Goal: Task Accomplishment & Management: Manage account settings

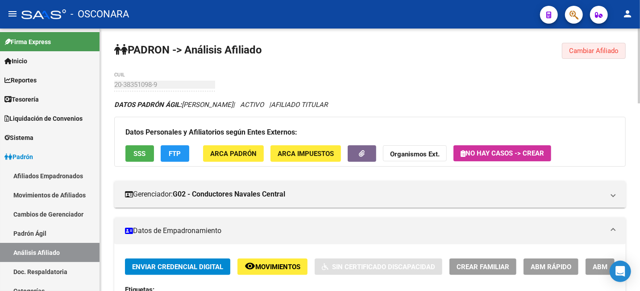
click at [576, 54] on span "Cambiar Afiliado" at bounding box center [594, 51] width 50 height 8
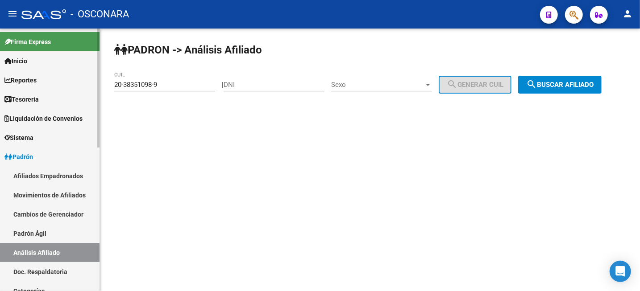
click at [58, 230] on link "Padrón Ágil" at bounding box center [49, 233] width 99 height 19
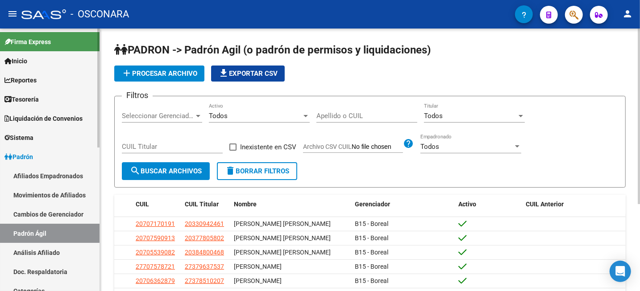
click at [46, 255] on link "Análisis Afiliado" at bounding box center [49, 252] width 99 height 19
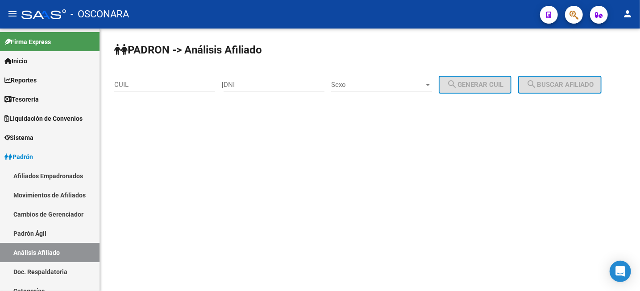
click at [173, 79] on div "CUIL" at bounding box center [164, 81] width 101 height 19
paste input "20-44294420-3"
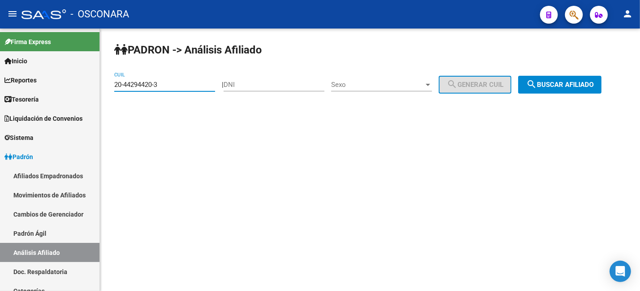
click at [537, 90] on mat-icon "search" at bounding box center [531, 84] width 11 height 11
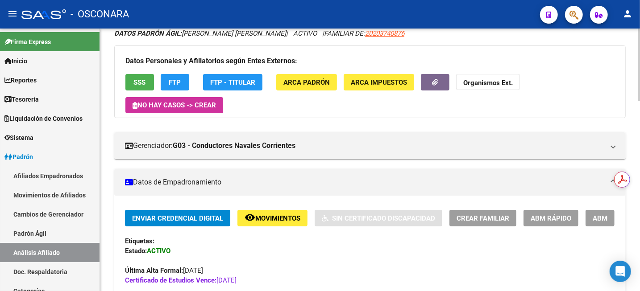
scroll to position [56, 0]
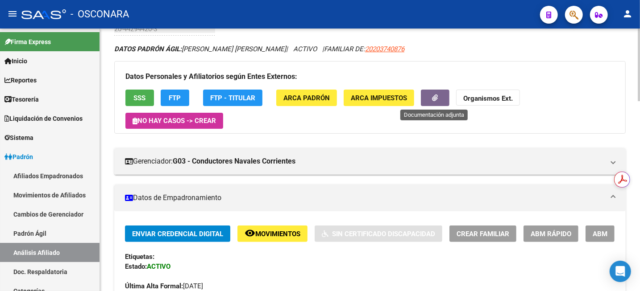
click at [434, 99] on icon "button" at bounding box center [435, 98] width 6 height 7
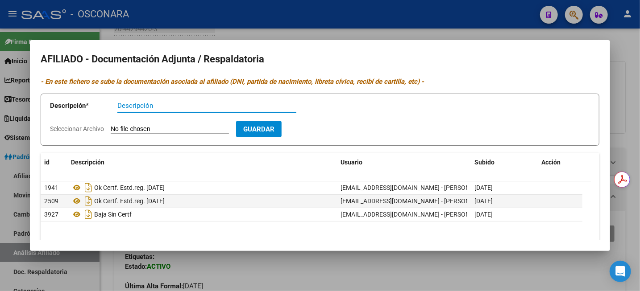
click at [462, 34] on div at bounding box center [320, 145] width 640 height 291
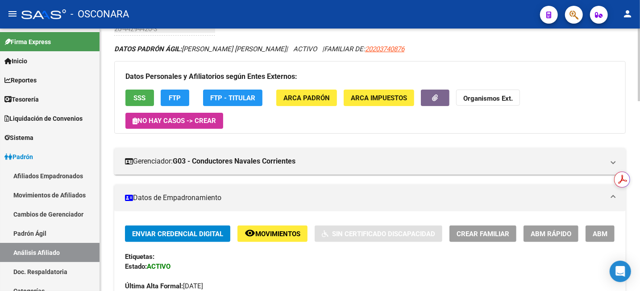
click at [259, 232] on span "Movimientos" at bounding box center [277, 234] width 45 height 8
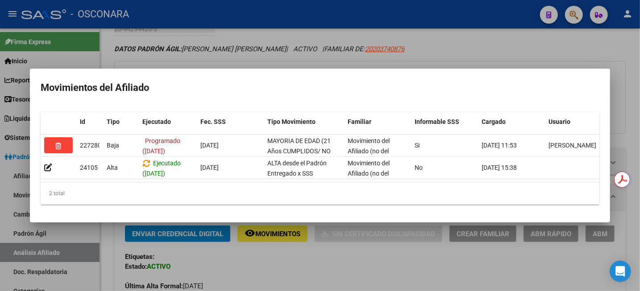
click at [539, 44] on div at bounding box center [320, 145] width 640 height 291
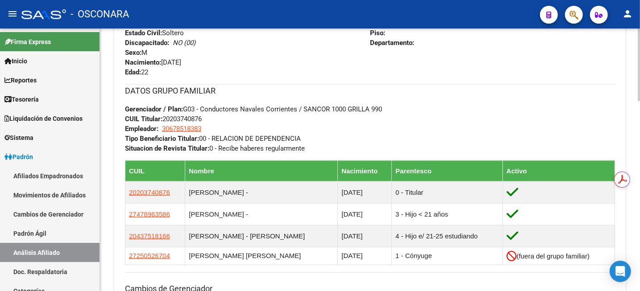
scroll to position [446, 0]
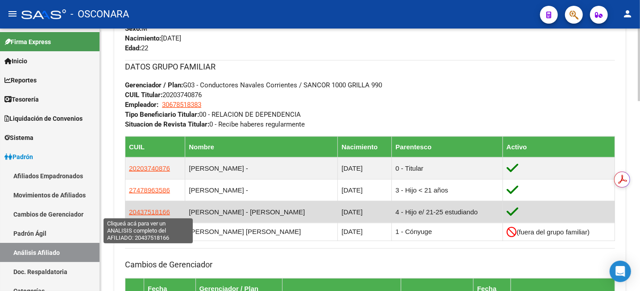
click at [155, 214] on span "20437518166" at bounding box center [149, 212] width 41 height 8
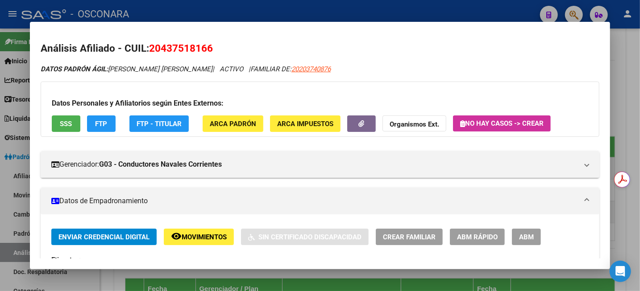
scroll to position [56, 0]
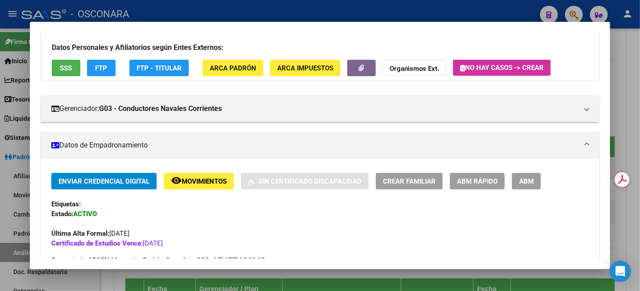
click at [635, 74] on div at bounding box center [320, 145] width 640 height 291
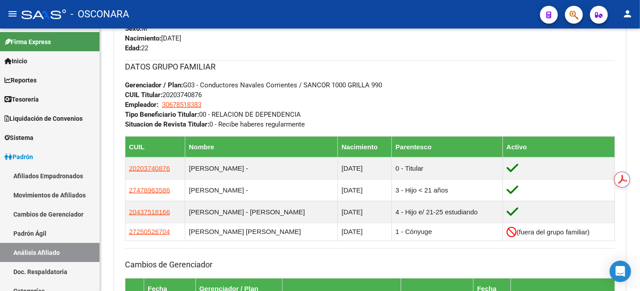
click at [635, 74] on div "PADRON -> Análisis Afiliado Cambiar Afiliado 20-44294420-3 CUIL DATOS PADRÓN ÁG…" at bounding box center [370, 59] width 540 height 954
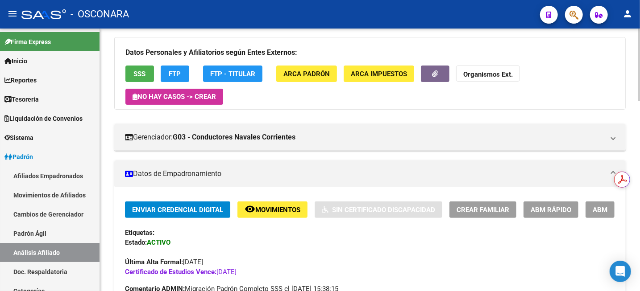
scroll to position [112, 0]
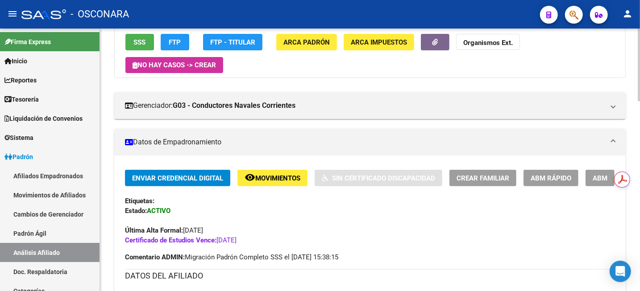
click at [268, 174] on span "Movimientos" at bounding box center [277, 178] width 45 height 8
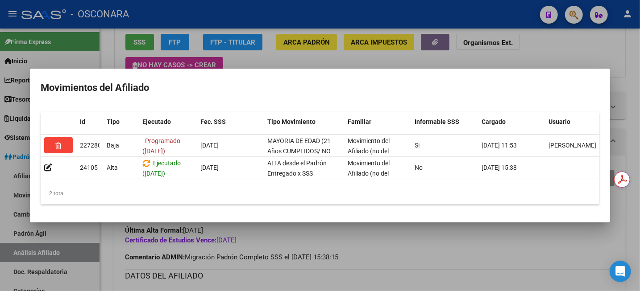
click at [639, 61] on div at bounding box center [320, 145] width 640 height 291
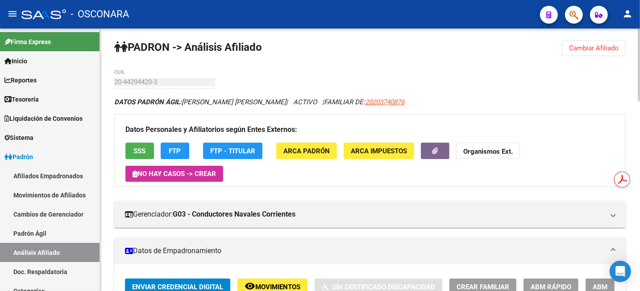
scroll to position [0, 0]
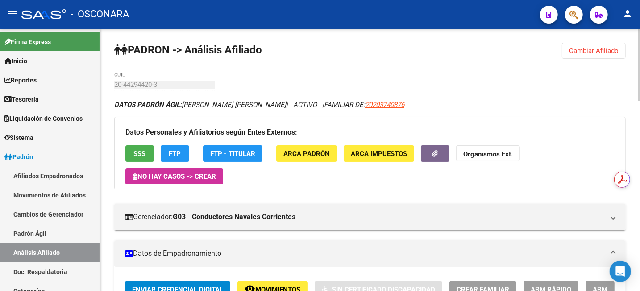
click at [639, 30] on div at bounding box center [639, 65] width 2 height 73
click at [592, 51] on span "Cambiar Afiliado" at bounding box center [594, 51] width 50 height 8
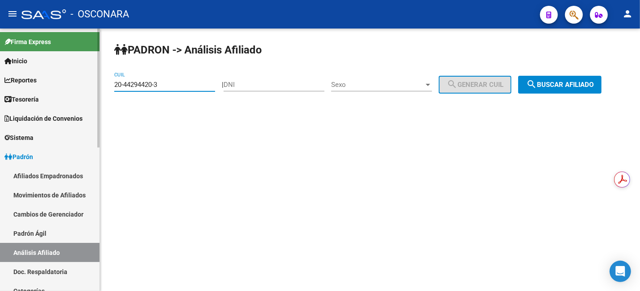
drag, startPoint x: 182, startPoint y: 83, endPoint x: 94, endPoint y: 91, distance: 88.7
click at [94, 91] on mat-sidenav-container "Firma Express Inicio Calendario SSS Instructivos Contacto OS Reportes Tablero d…" at bounding box center [320, 160] width 640 height 263
paste input "388774-2"
type input "20-44388774-2"
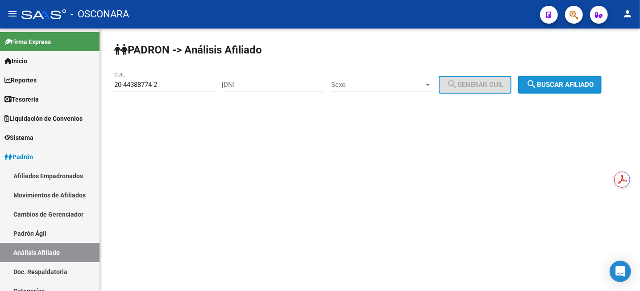
click at [550, 88] on span "search Buscar afiliado" at bounding box center [559, 85] width 67 height 8
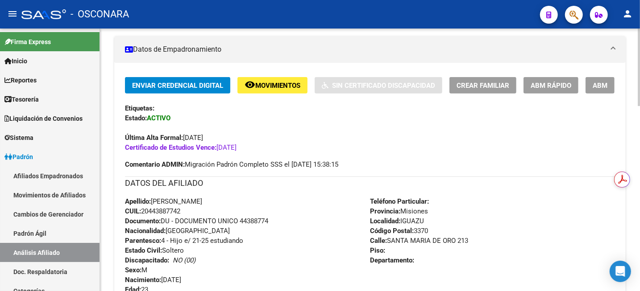
scroll to position [167, 0]
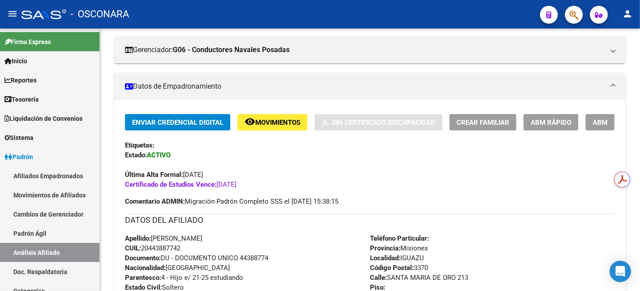
click at [254, 123] on mat-icon "remove_red_eye" at bounding box center [249, 121] width 11 height 11
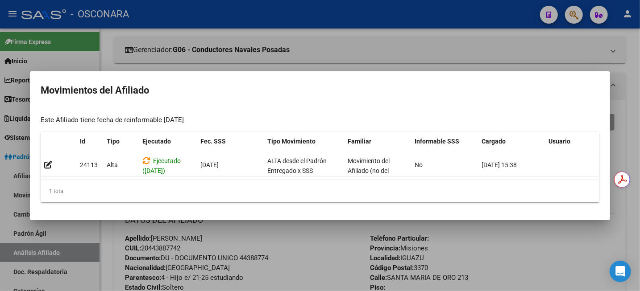
click at [414, 51] on div at bounding box center [320, 145] width 640 height 291
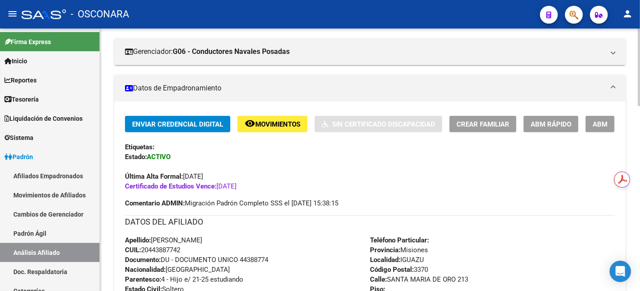
scroll to position [56, 0]
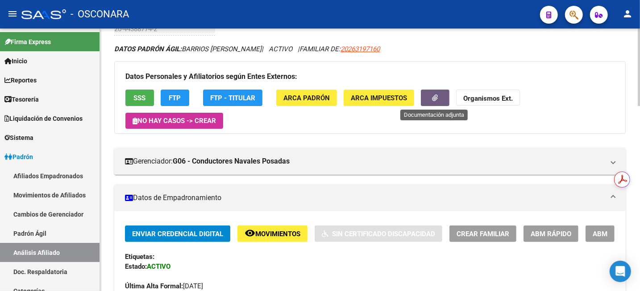
click at [439, 99] on button "button" at bounding box center [435, 98] width 29 height 17
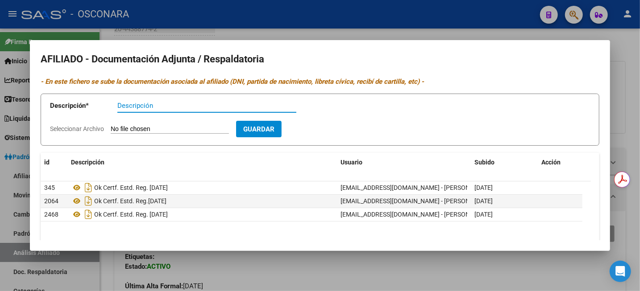
click at [629, 99] on div at bounding box center [320, 145] width 640 height 291
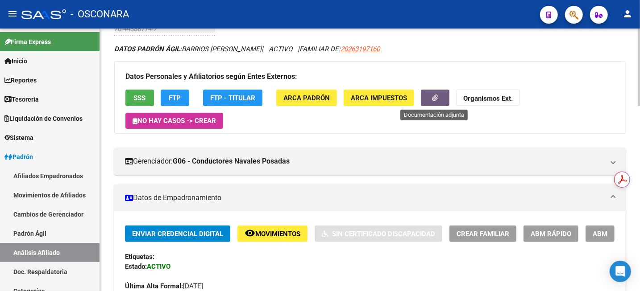
click at [435, 104] on button "button" at bounding box center [435, 98] width 29 height 17
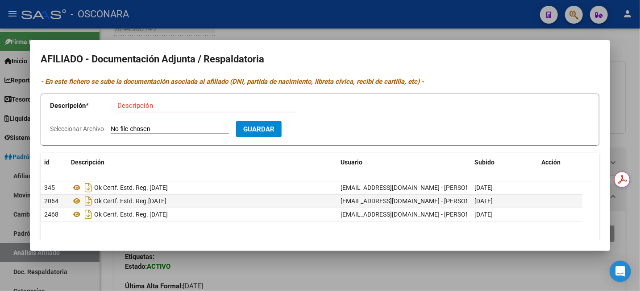
click at [639, 52] on div at bounding box center [320, 145] width 640 height 291
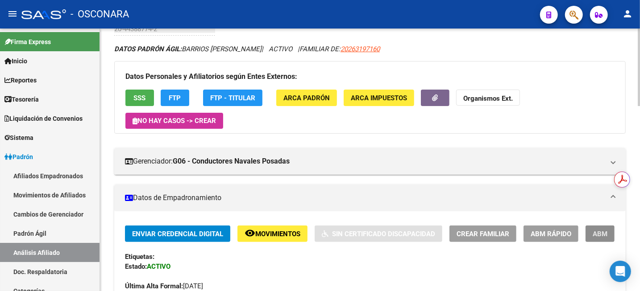
click at [602, 235] on span "ABM" at bounding box center [599, 234] width 15 height 8
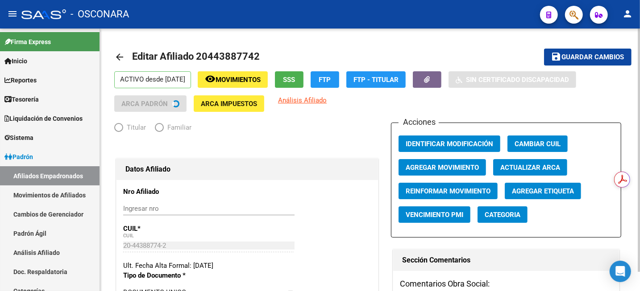
radio input "true"
type input "30-70761252-1"
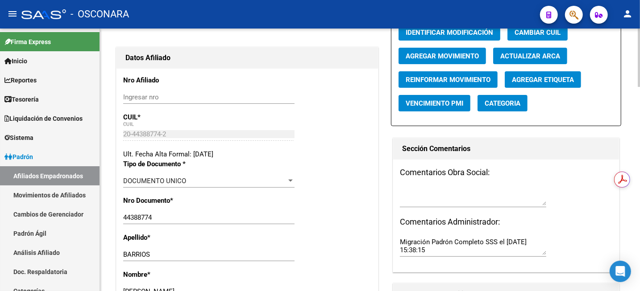
scroll to position [56, 0]
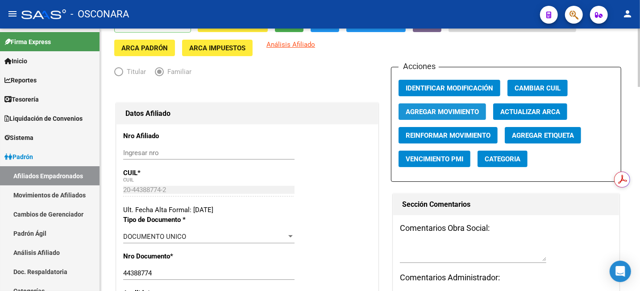
click at [451, 115] on span "Agregar Movimiento" at bounding box center [442, 112] width 73 height 8
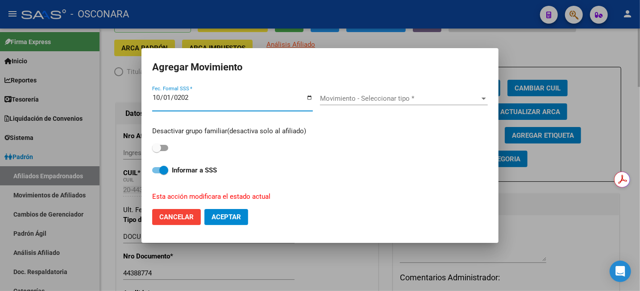
type input "[DATE]"
click at [369, 98] on span "Movimiento - Seleccionar tipo *" at bounding box center [400, 99] width 160 height 8
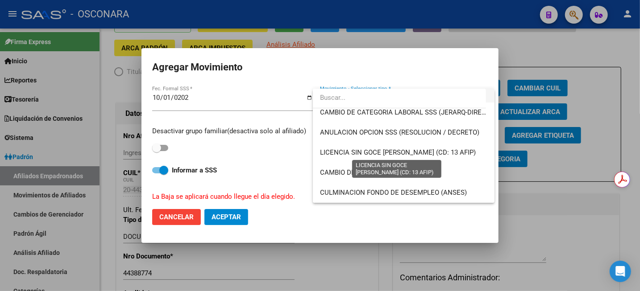
scroll to position [91, 0]
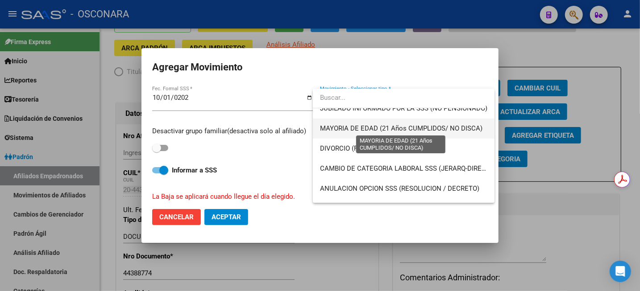
click at [429, 131] on span "MAYORIA DE EDAD (21 Años CUMPLIDOS/ NO DISCA)" at bounding box center [401, 128] width 162 height 8
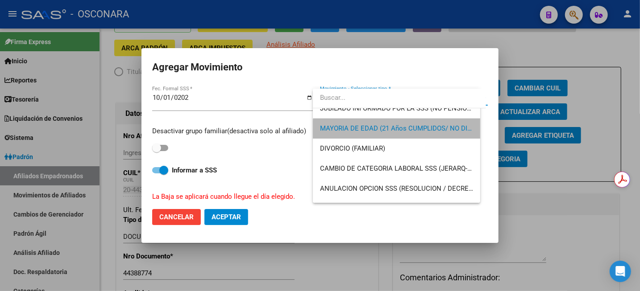
scroll to position [100, 0]
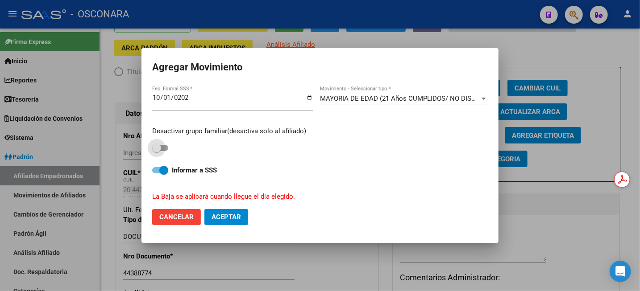
click at [158, 150] on span at bounding box center [156, 148] width 9 height 9
click at [157, 151] on input "checkbox" at bounding box center [156, 151] width 0 height 0
checkbox input "true"
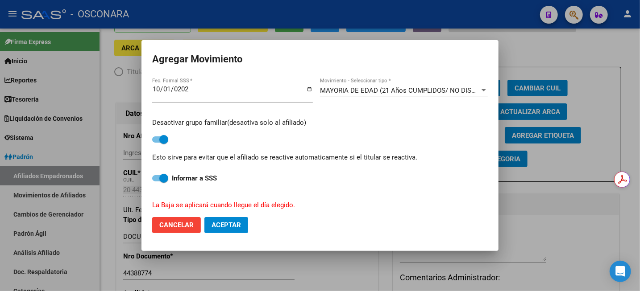
click at [238, 225] on span "Aceptar" at bounding box center [225, 225] width 29 height 8
checkbox input "false"
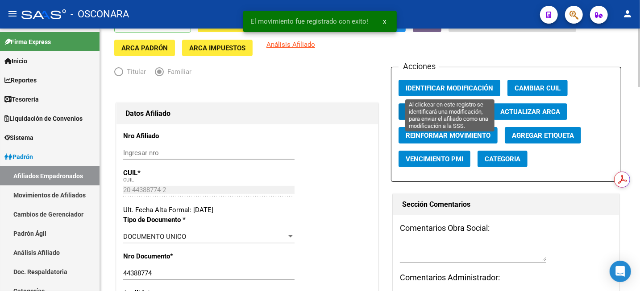
click at [431, 85] on span "Identificar Modificación" at bounding box center [449, 88] width 87 height 8
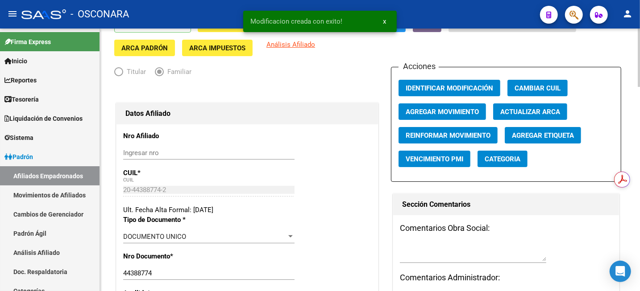
scroll to position [0, 0]
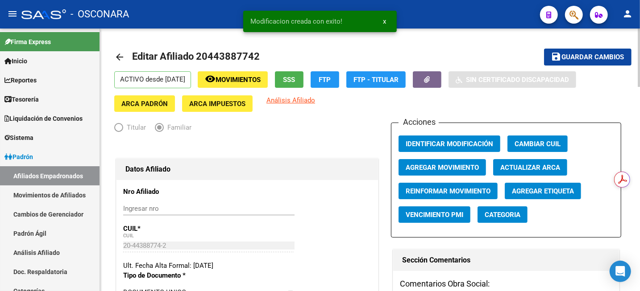
click at [561, 60] on mat-icon "save" at bounding box center [556, 56] width 11 height 11
click at [430, 83] on span "button" at bounding box center [427, 80] width 6 height 8
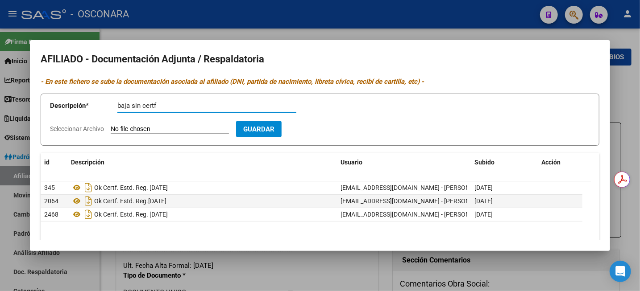
type input "baja sin certf"
type input "C:\fakepath\WhatsApp Image [DATE] 12.23.51.jpeg"
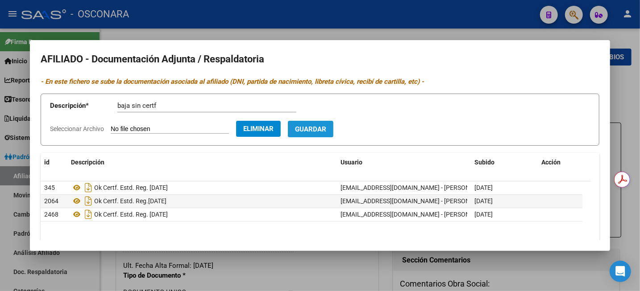
click at [326, 127] on span "Guardar" at bounding box center [310, 129] width 31 height 8
